Goal: Use online tool/utility: Utilize a website feature to perform a specific function

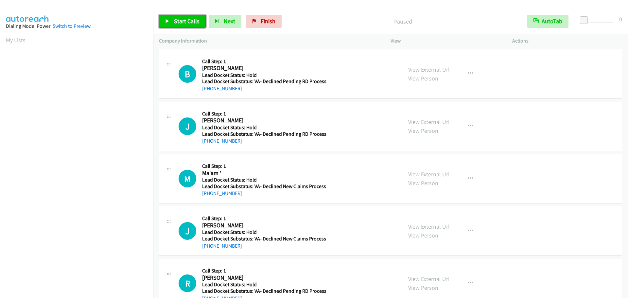
click at [187, 24] on span "Start Calls" at bounding box center [186, 21] width 25 height 8
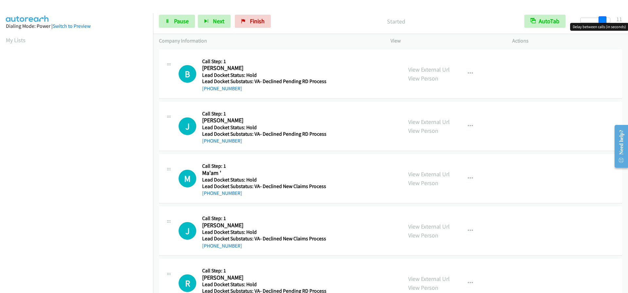
click at [605, 21] on div at bounding box center [595, 20] width 30 height 5
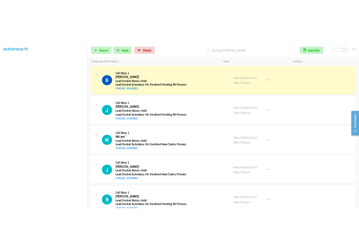
scroll to position [69, 0]
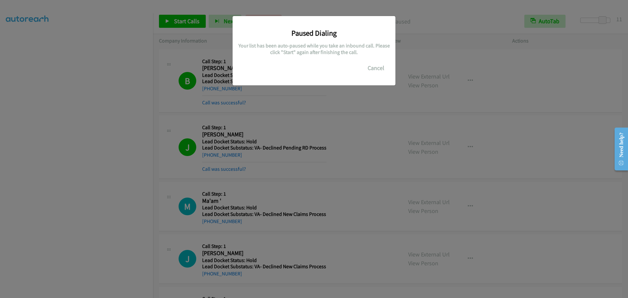
click at [73, 146] on div "Paused Dialing Your list has been auto-paused while you take an inbound call. P…" at bounding box center [314, 152] width 628 height 292
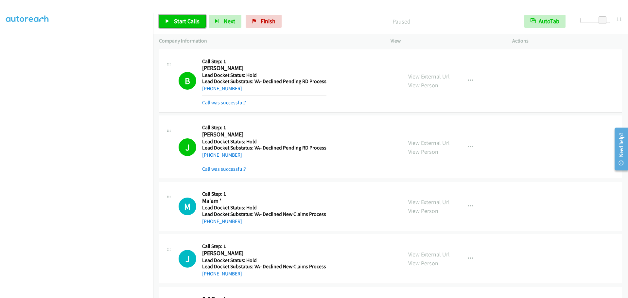
click at [170, 16] on link "Start Calls" at bounding box center [182, 21] width 47 height 13
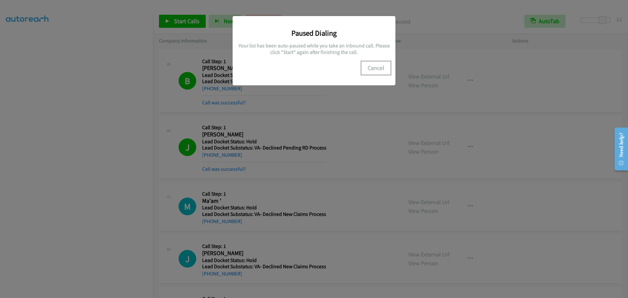
click at [375, 66] on button "Cancel" at bounding box center [375, 67] width 29 height 13
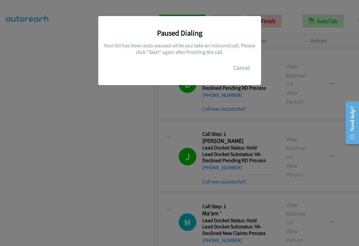
scroll to position [120, 0]
click at [246, 72] on button "Cancel" at bounding box center [241, 67] width 29 height 13
click at [238, 66] on button "Cancel" at bounding box center [241, 67] width 29 height 13
click at [236, 67] on button "Cancel" at bounding box center [241, 67] width 29 height 13
click at [239, 72] on button "Cancel" at bounding box center [241, 67] width 29 height 13
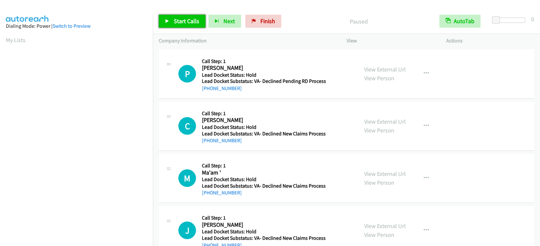
click at [175, 22] on span "Start Calls" at bounding box center [186, 21] width 25 height 8
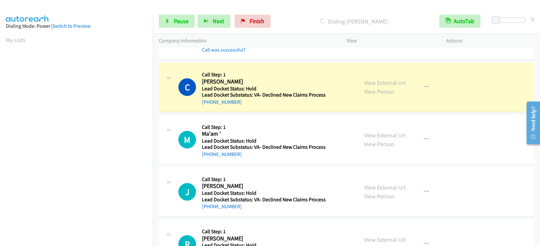
scroll to position [120, 0]
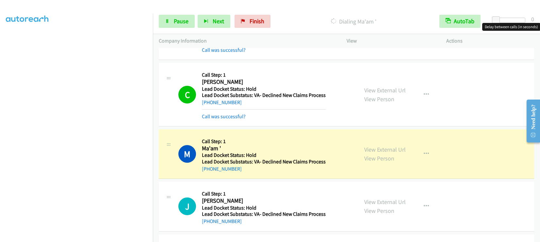
click at [503, 22] on div at bounding box center [511, 20] width 30 height 5
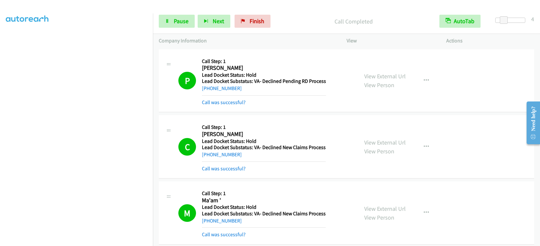
scroll to position [22, 0]
click at [187, 21] on span "Pause" at bounding box center [181, 21] width 15 height 8
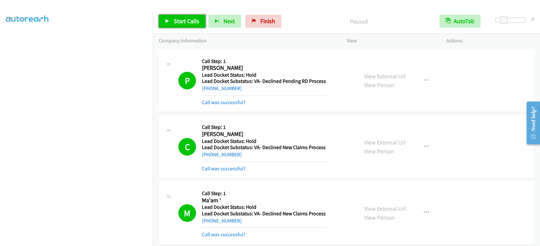
click at [186, 16] on link "Start Calls" at bounding box center [182, 21] width 47 height 13
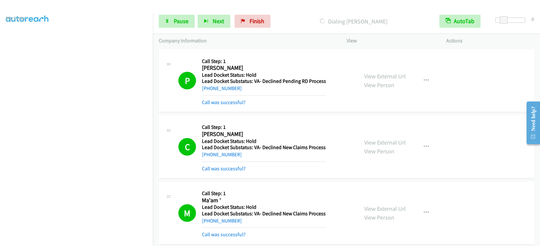
scroll to position [120, 0]
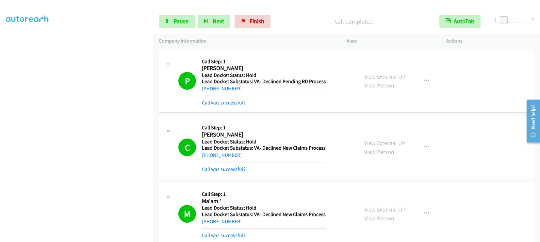
click at [518, 19] on div at bounding box center [511, 20] width 30 height 5
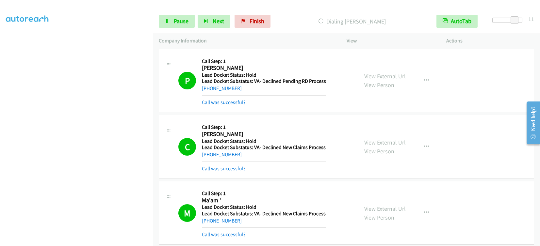
scroll to position [0, 0]
click at [175, 16] on link "Pause" at bounding box center [177, 21] width 36 height 13
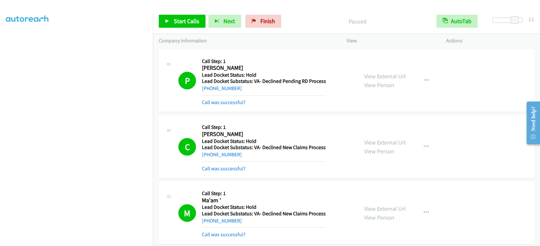
scroll to position [120, 0]
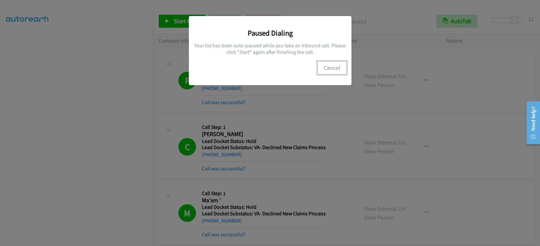
click at [336, 73] on button "Cancel" at bounding box center [332, 67] width 29 height 13
click at [333, 69] on button "Cancel" at bounding box center [332, 67] width 29 height 13
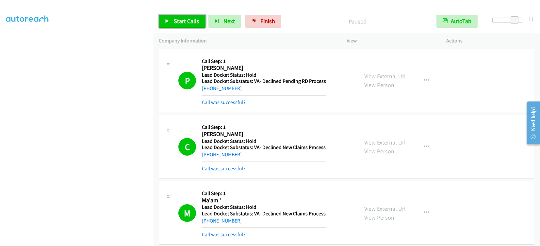
click at [181, 19] on span "Start Calls" at bounding box center [186, 21] width 25 height 8
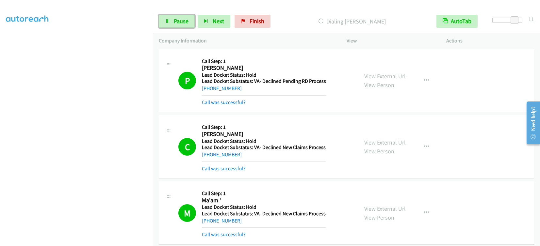
drag, startPoint x: 174, startPoint y: 15, endPoint x: 136, endPoint y: 26, distance: 39.9
click at [174, 15] on link "Pause" at bounding box center [177, 21] width 36 height 13
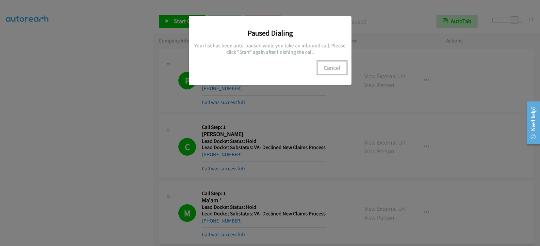
click at [339, 67] on button "Cancel" at bounding box center [332, 67] width 29 height 13
